Goal: Task Accomplishment & Management: Complete application form

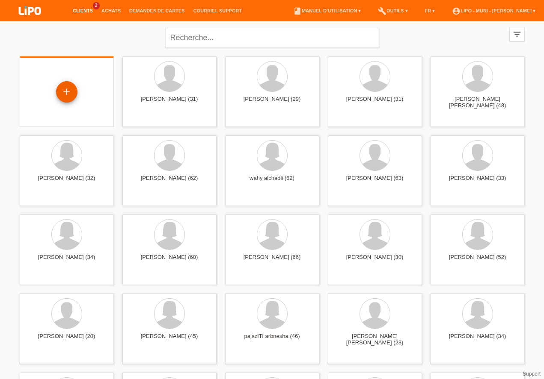
click at [68, 98] on div "+" at bounding box center [66, 92] width 21 height 15
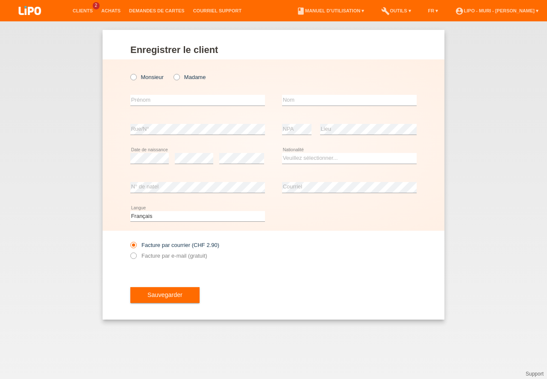
click at [172, 73] on icon at bounding box center [172, 73] width 0 height 0
click at [178, 76] on input "Madame" at bounding box center [177, 77] width 6 height 6
radio input "true"
click at [158, 102] on input "text" at bounding box center [197, 100] width 135 height 11
type input "georgeta mihaela"
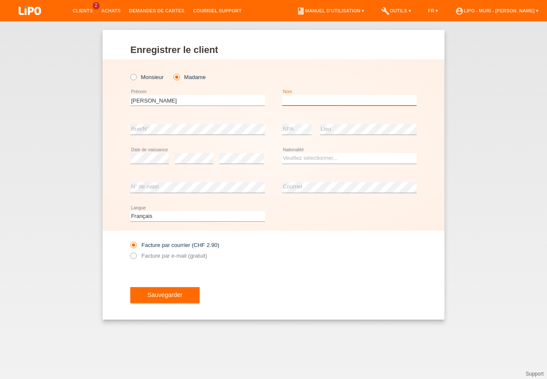
click at [319, 95] on input "text" at bounding box center [349, 100] width 135 height 11
type input "darie"
click at [301, 156] on select "Veuillez sélectionner... Suisse Allemagne Autriche Liechtenstein ------------ A…" at bounding box center [349, 158] width 135 height 10
select select "RO"
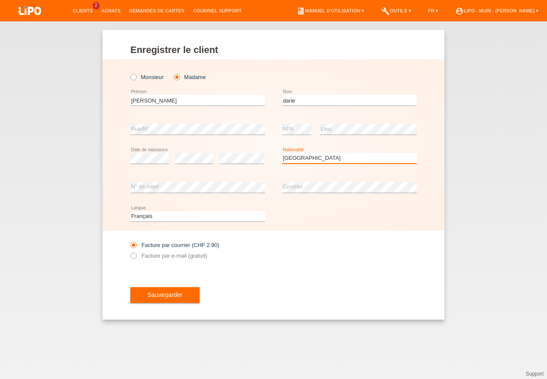
click at [0, 0] on option "[GEOGRAPHIC_DATA]" at bounding box center [0, 0] width 0 height 0
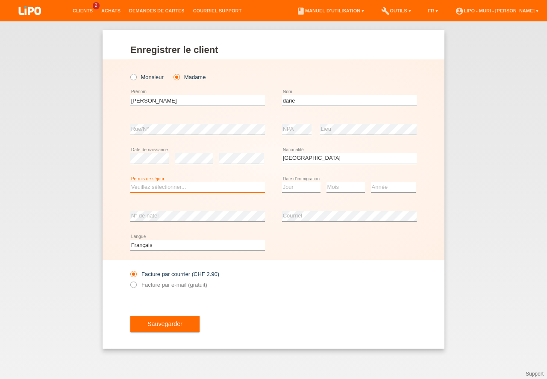
click at [159, 186] on select "Veuillez sélectionner... C B B - Statut de réfugié Autre" at bounding box center [197, 187] width 135 height 10
select select "B"
click at [0, 0] on option "B" at bounding box center [0, 0] width 0 height 0
click at [294, 189] on select "Jour 01 02 03 04 05 06 07 08 09 10 11" at bounding box center [301, 187] width 38 height 10
select select "01"
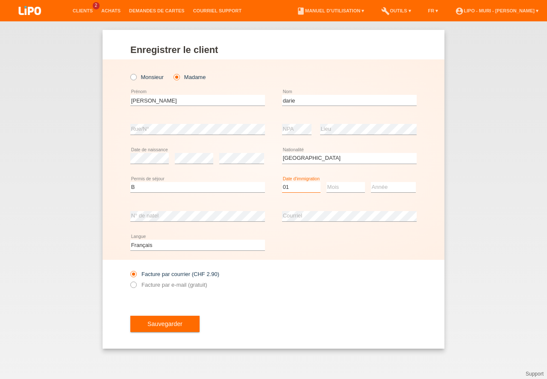
click at [0, 0] on option "01" at bounding box center [0, 0] width 0 height 0
click at [346, 187] on select "Mois 01 02 03 04 05 06 07 08 09 10 11" at bounding box center [346, 187] width 38 height 10
select select "01"
click at [0, 0] on option "01" at bounding box center [0, 0] width 0 height 0
click at [386, 189] on select "Année 2025 2024 2023 2022 2021 2020 2019 2018 2017 2016 2015 2014 2013 2012 201…" at bounding box center [393, 187] width 45 height 10
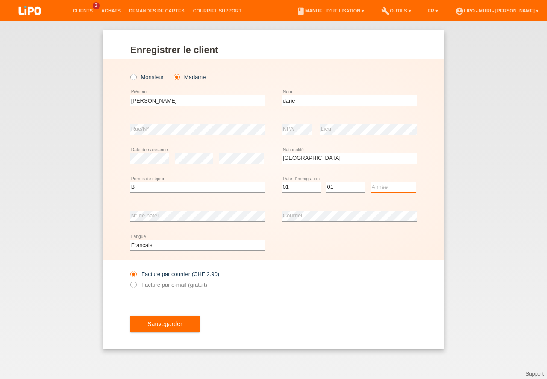
select select "2017"
click at [0, 0] on option "2017" at bounding box center [0, 0] width 0 height 0
click at [168, 326] on button "Sauvegarder" at bounding box center [164, 324] width 69 height 16
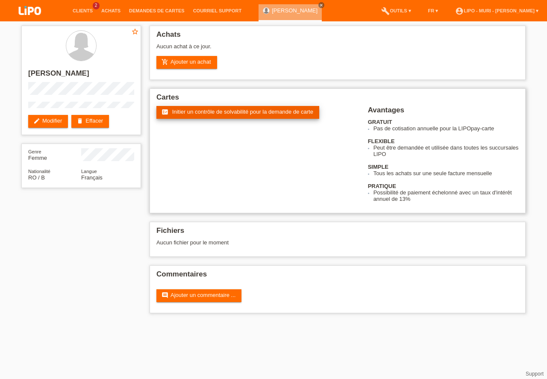
click at [198, 108] on link "fact_check Initier un contrôle de solvabilité pour la demande de carte" at bounding box center [238, 112] width 163 height 13
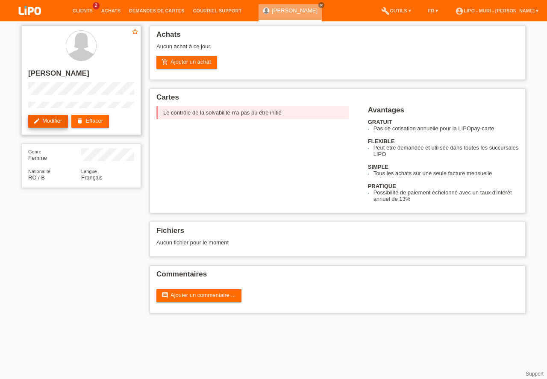
click at [56, 120] on link "edit Modifier" at bounding box center [48, 121] width 40 height 13
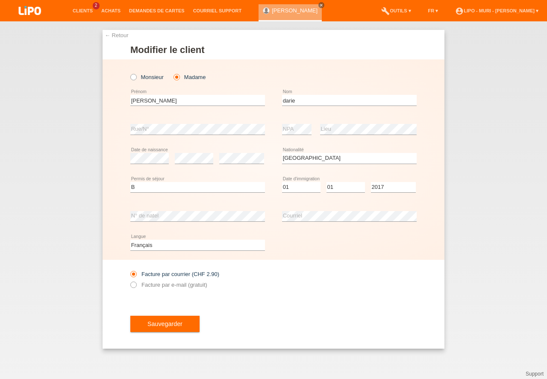
select select "RO"
select select "B"
select select "01"
select select "2017"
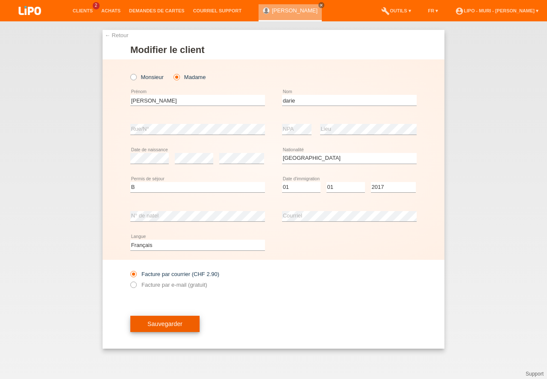
click at [176, 325] on button "Sauvegarder" at bounding box center [164, 324] width 69 height 16
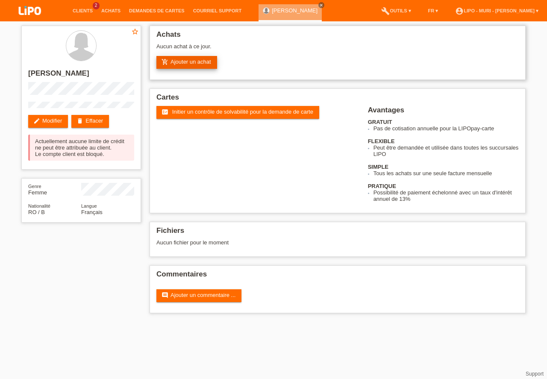
click at [207, 65] on link "add_shopping_cart Ajouter un achat" at bounding box center [187, 62] width 61 height 13
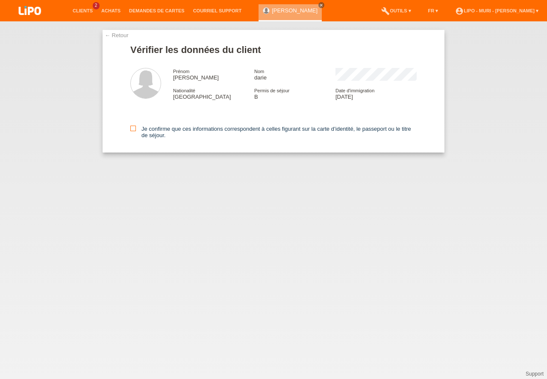
click at [133, 128] on icon at bounding box center [133, 129] width 6 height 6
click at [133, 128] on input "Je confirme que ces informations correspondent à celles figurant sur la carte d…" at bounding box center [133, 129] width 6 height 6
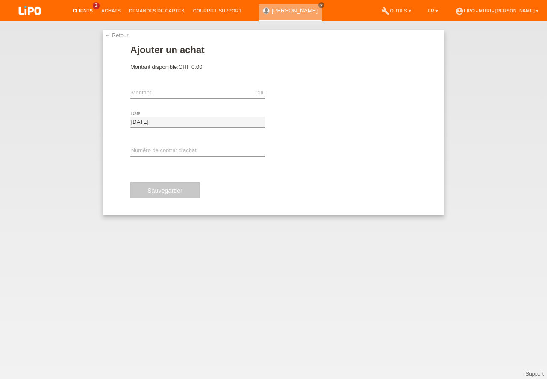
click at [83, 9] on link "Clients" at bounding box center [82, 10] width 29 height 5
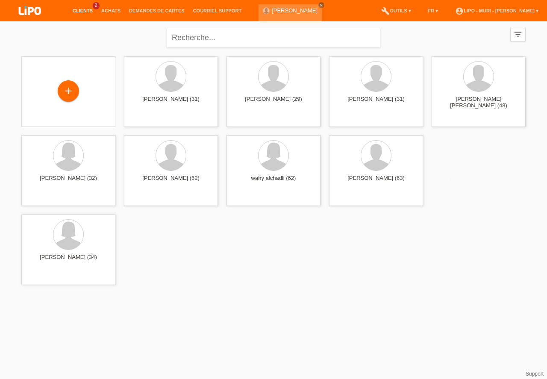
click at [280, 13] on link "[PERSON_NAME]" at bounding box center [295, 10] width 46 height 6
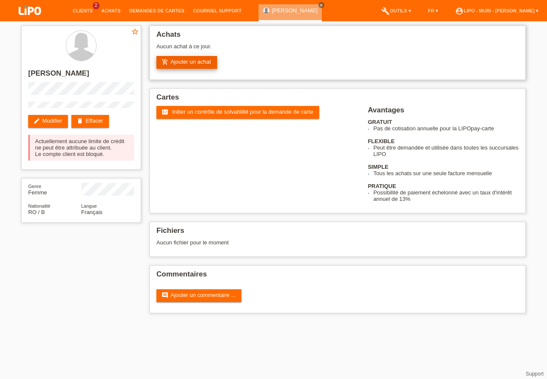
click at [187, 59] on link "add_shopping_cart Ajouter un achat" at bounding box center [187, 62] width 61 height 13
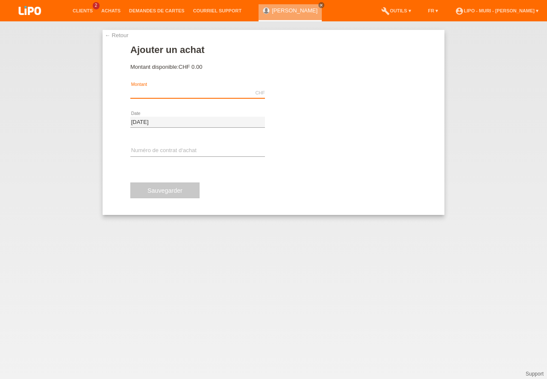
click at [165, 93] on input "text" at bounding box center [197, 93] width 135 height 11
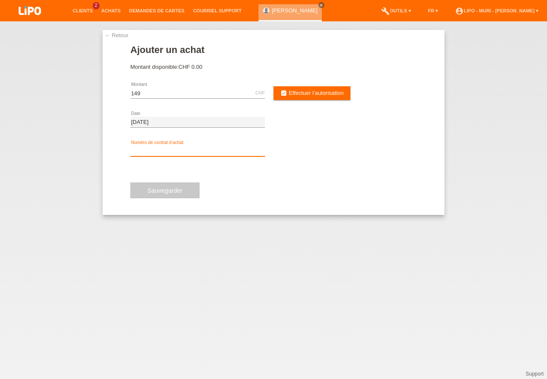
click at [142, 147] on input "text" at bounding box center [197, 151] width 135 height 11
type input "149.00"
type input "V70781"
click at [300, 92] on span "Effectuer l’autorisation" at bounding box center [316, 93] width 55 height 6
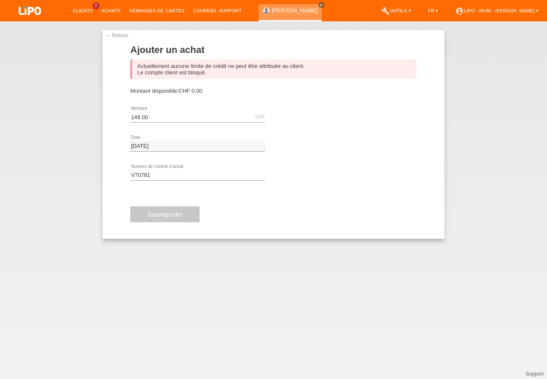
click at [293, 14] on div "[PERSON_NAME] close" at bounding box center [290, 12] width 63 height 17
click at [114, 33] on link "← Retour" at bounding box center [117, 35] width 24 height 6
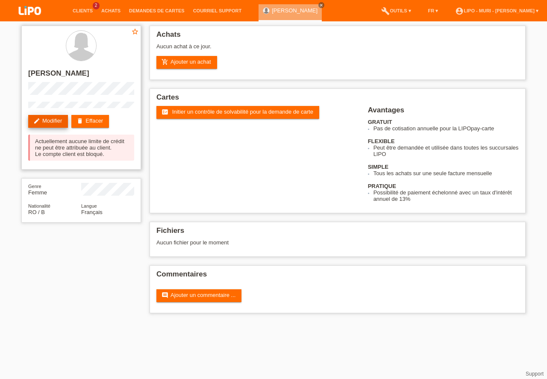
click at [52, 122] on link "edit Modifier" at bounding box center [48, 121] width 40 height 13
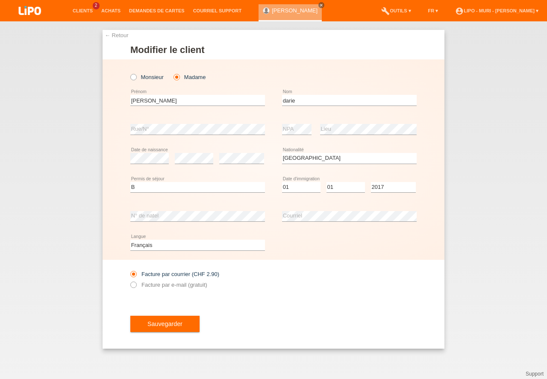
select select "RO"
select select "B"
select select "01"
select select "2017"
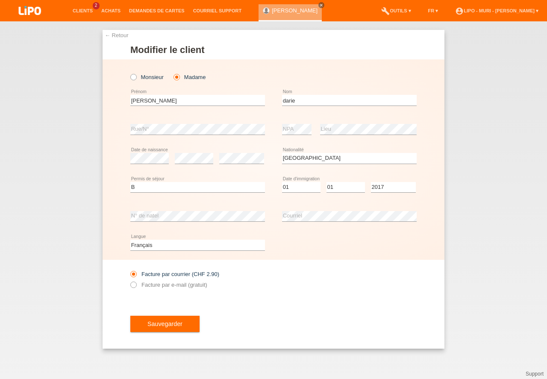
click at [155, 315] on div "Sauvegarder" at bounding box center [273, 324] width 287 height 50
click at [155, 324] on button "Sauvegarder" at bounding box center [164, 324] width 69 height 16
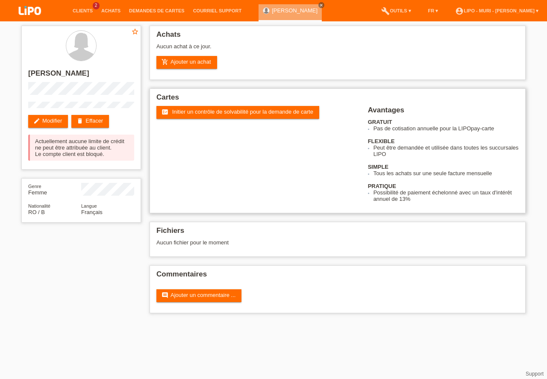
click at [218, 122] on div "fact_check Initier un contrôle de solvabilité pour la demande de carte" at bounding box center [263, 122] width 212 height 32
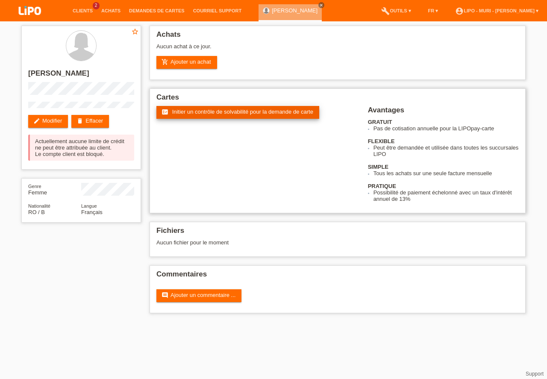
click at [222, 115] on span "Initier un contrôle de solvabilité pour la demande de carte" at bounding box center [242, 112] width 141 height 6
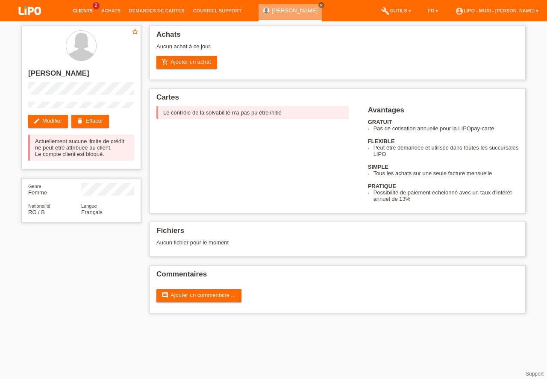
click at [86, 10] on link "Clients" at bounding box center [82, 10] width 29 height 5
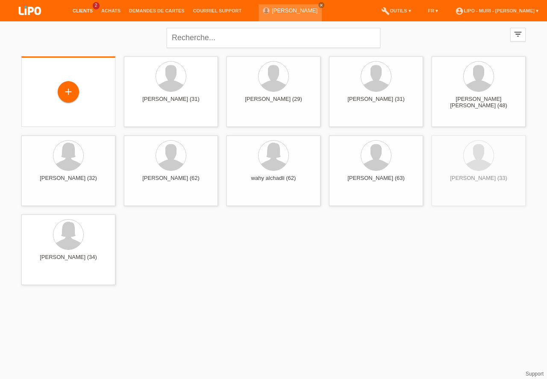
click at [64, 92] on div "+" at bounding box center [68, 92] width 21 height 15
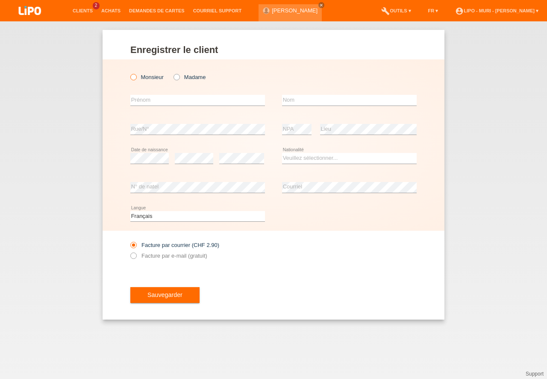
click at [129, 73] on icon at bounding box center [129, 73] width 0 height 0
click at [132, 80] on input "Monsieur" at bounding box center [133, 77] width 6 height 6
radio input "true"
click at [156, 102] on input "text" at bounding box center [197, 100] width 135 height 11
type input "MARIUS MIHAITA"
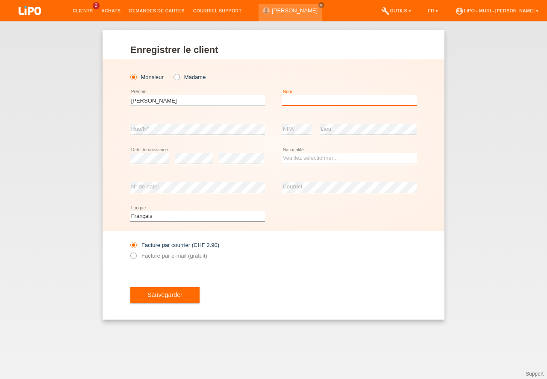
click at [319, 101] on input "text" at bounding box center [349, 100] width 135 height 11
type input "MARIUS"
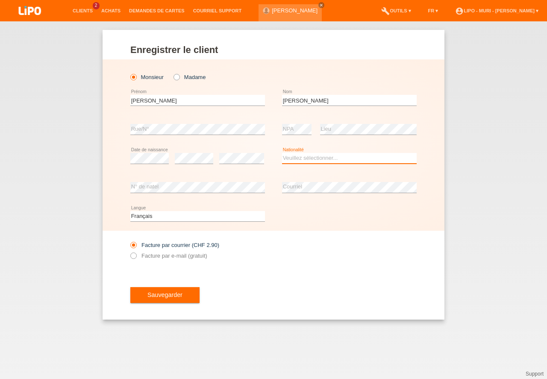
click at [310, 161] on select "Veuillez sélectionner... Suisse Allemagne Autriche Liechtenstein ------------ A…" at bounding box center [349, 158] width 135 height 10
select select "RO"
click at [0, 0] on option "Roumanie" at bounding box center [0, 0] width 0 height 0
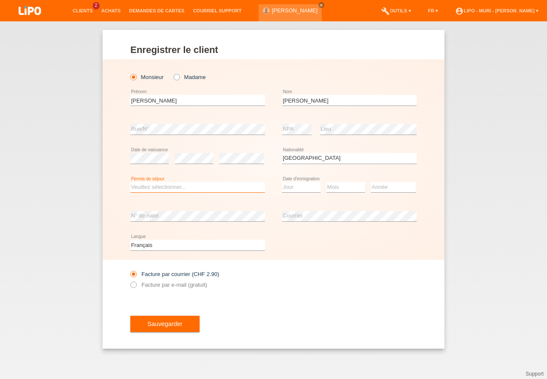
click at [172, 189] on select "Veuillez sélectionner... C B B - Statut de réfugié Autre" at bounding box center [197, 187] width 135 height 10
select select "B"
click at [0, 0] on option "B" at bounding box center [0, 0] width 0 height 0
click at [291, 190] on select "Jour 01 02 03 04 05 06 07 08 09 10 11" at bounding box center [301, 187] width 38 height 10
select select "04"
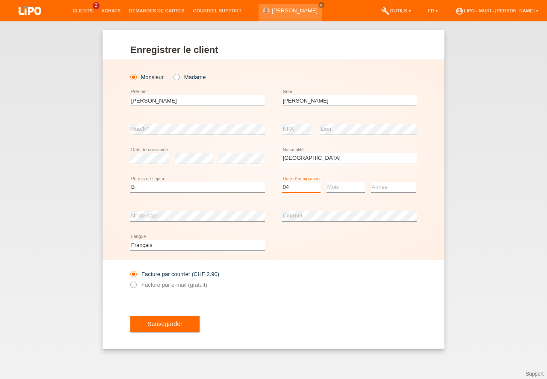
click at [0, 0] on option "04" at bounding box center [0, 0] width 0 height 0
click at [329, 188] on select "Mois 01 02 03 04 05 06 07 08 09 10 11" at bounding box center [346, 187] width 38 height 10
select select "10"
click at [0, 0] on option "10" at bounding box center [0, 0] width 0 height 0
click at [386, 187] on select "Année 2025 2024 2023 2022 2021 2020 2019 2018 2017 2016 2015 2014 2013 2012 201…" at bounding box center [393, 187] width 45 height 10
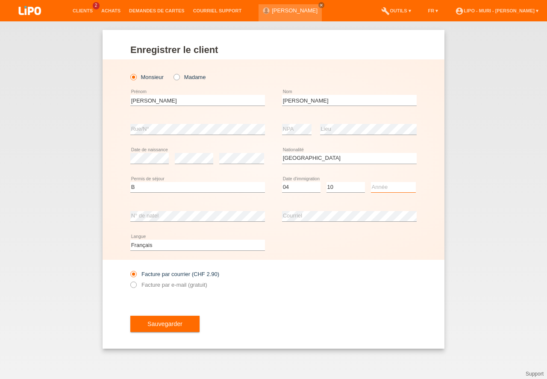
select select "2017"
click at [0, 0] on option "2017" at bounding box center [0, 0] width 0 height 0
click at [153, 248] on select "Deutsch Français Italiano English" at bounding box center [197, 245] width 135 height 10
drag, startPoint x: 165, startPoint y: 255, endPoint x: 230, endPoint y: 278, distance: 69.2
select select "de"
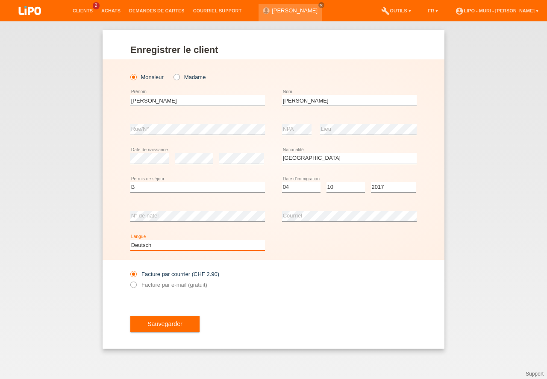
click at [0, 0] on option "Deutsch" at bounding box center [0, 0] width 0 height 0
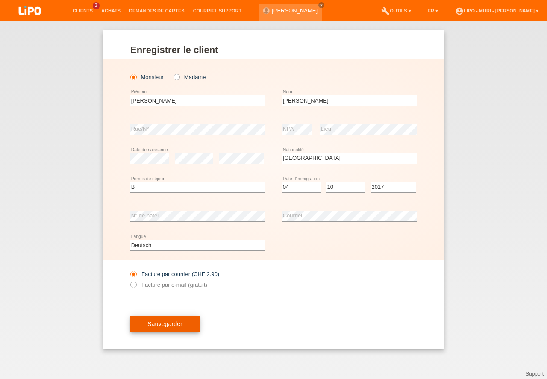
click at [154, 323] on button "Sauvegarder" at bounding box center [164, 324] width 69 height 16
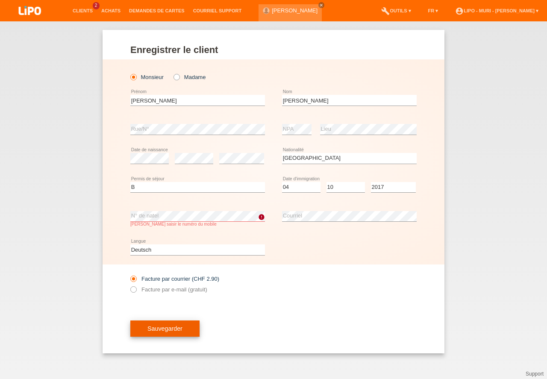
click at [183, 332] on button "Sauvegarder" at bounding box center [164, 329] width 69 height 16
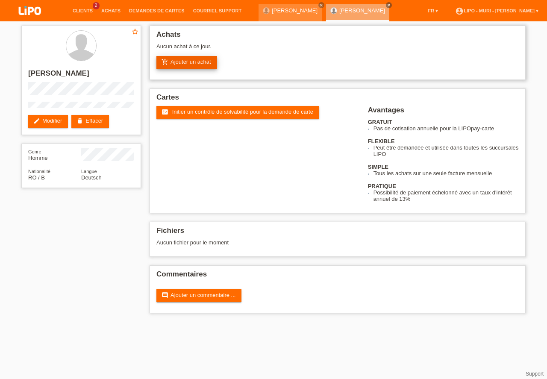
click at [195, 61] on link "add_shopping_cart Ajouter un achat" at bounding box center [187, 62] width 61 height 13
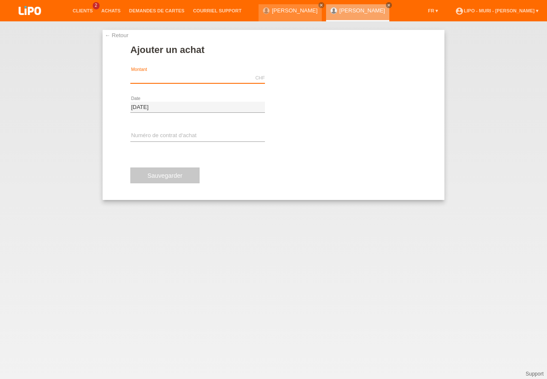
click at [155, 76] on input "text" at bounding box center [197, 78] width 135 height 11
type input "149.00"
click at [145, 128] on div "error Numéro de contrat d‘achat" at bounding box center [197, 136] width 135 height 29
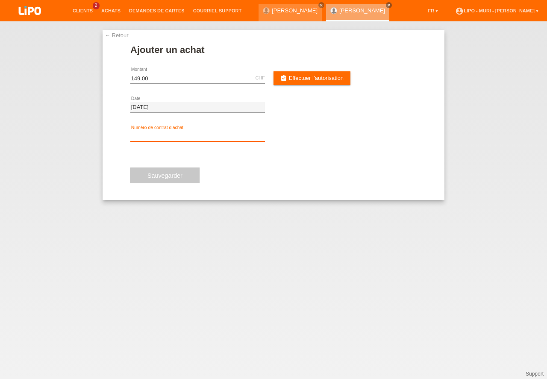
click at [142, 134] on input "text" at bounding box center [197, 136] width 135 height 11
type input "V70781"
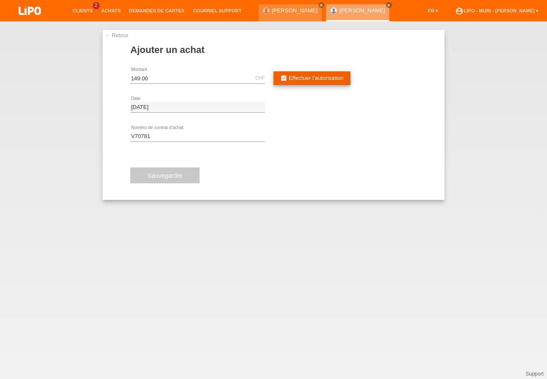
click at [317, 76] on span "Effectuer l’autorisation" at bounding box center [316, 78] width 55 height 6
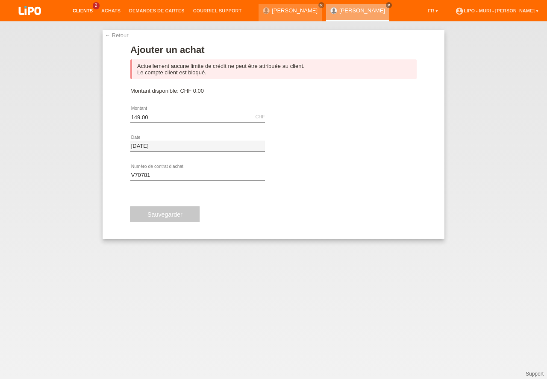
click at [89, 9] on link "Clients" at bounding box center [82, 10] width 29 height 5
